Goal: Find specific page/section

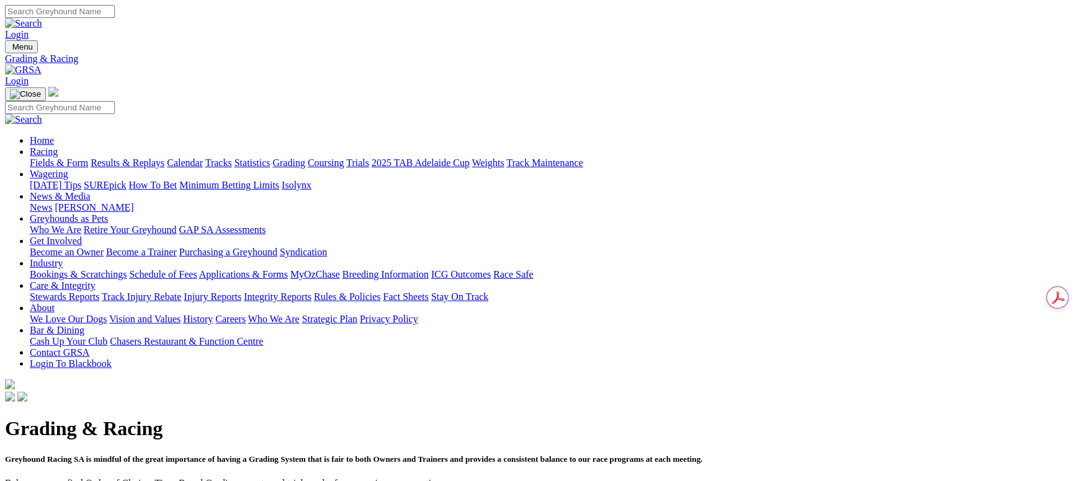
click at [88, 158] on link "Fields & Form" at bounding box center [59, 163] width 58 height 11
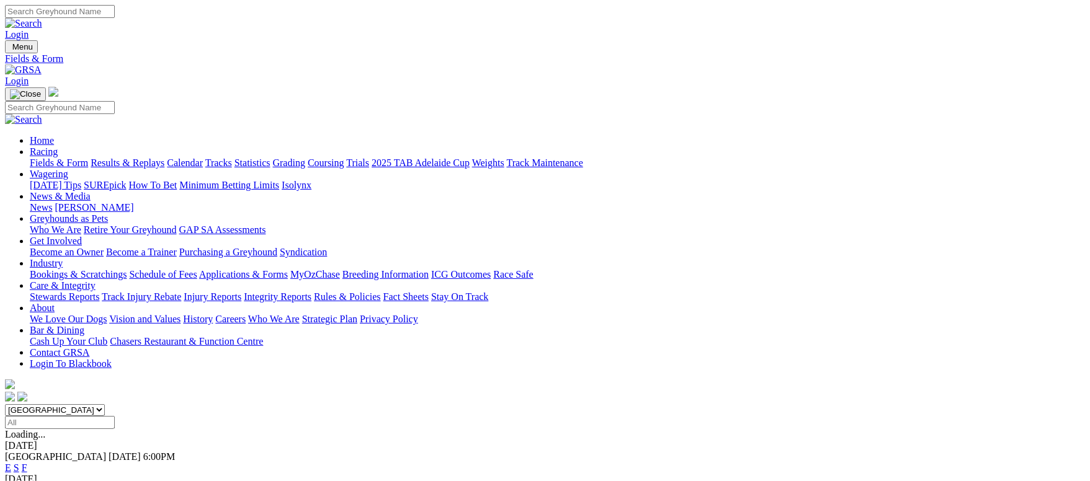
click at [27, 463] on link "F" at bounding box center [25, 468] width 6 height 11
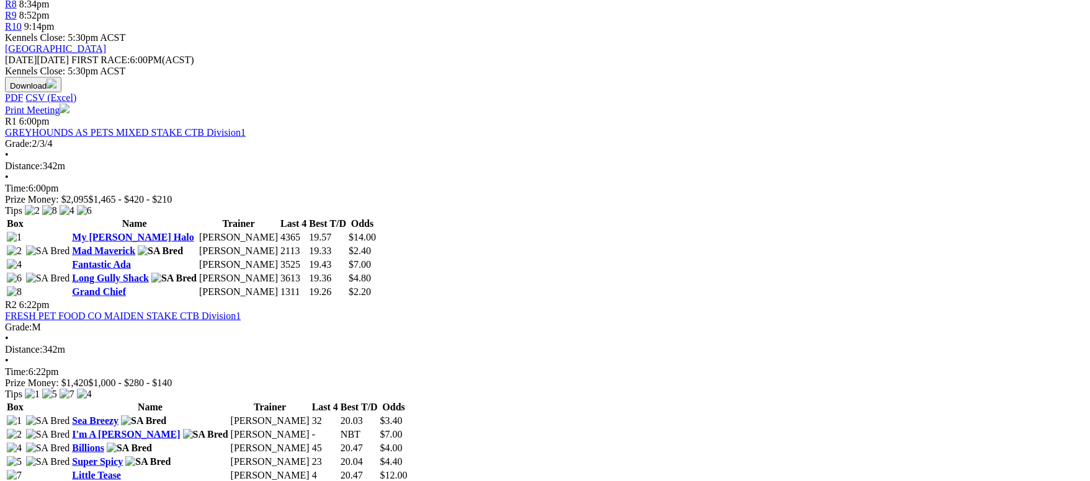
scroll to position [372, 0]
